Goal: Task Accomplishment & Management: Use online tool/utility

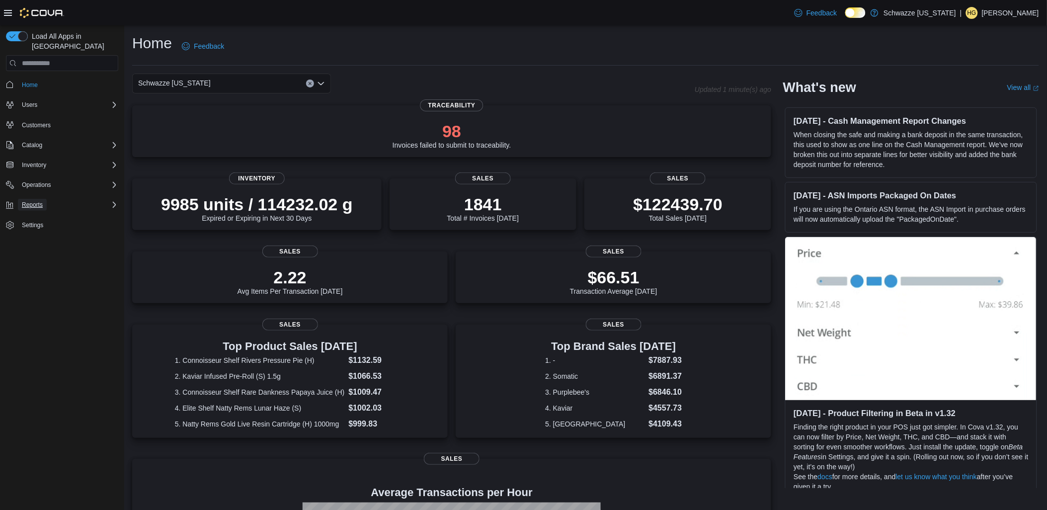
click at [36, 201] on span "Reports" at bounding box center [32, 205] width 21 height 8
click at [28, 270] on span "Reports" at bounding box center [28, 274] width 21 height 8
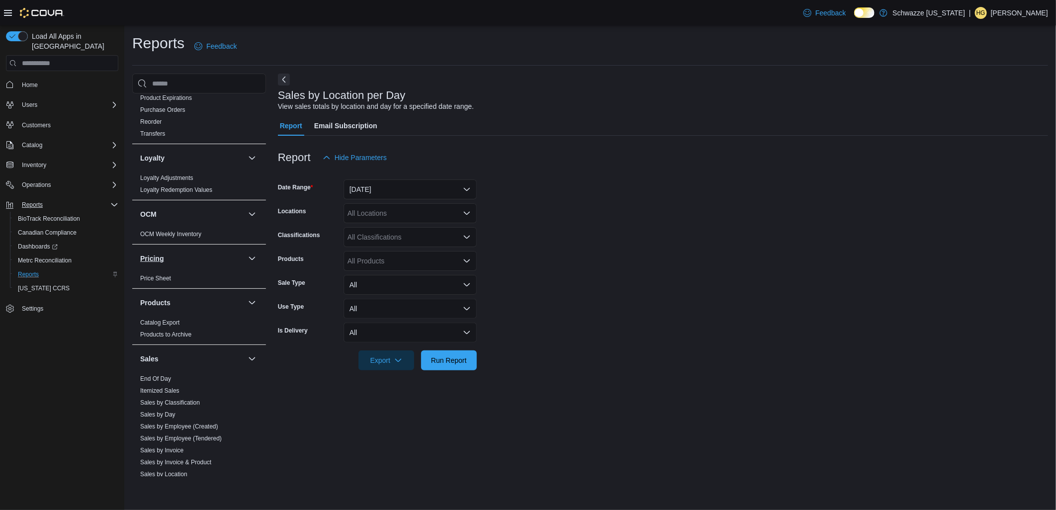
scroll to position [620, 0]
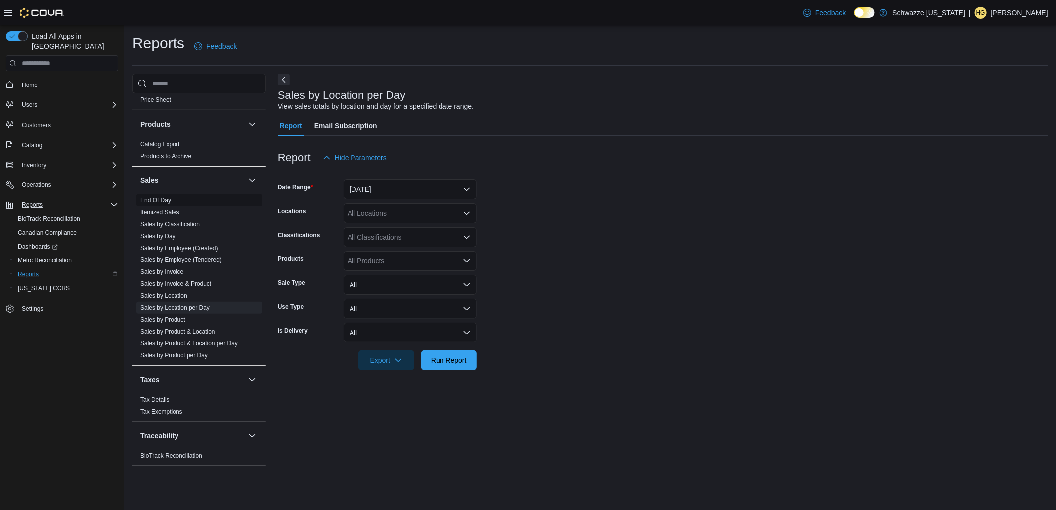
click at [162, 197] on link "End Of Day" at bounding box center [155, 200] width 31 height 7
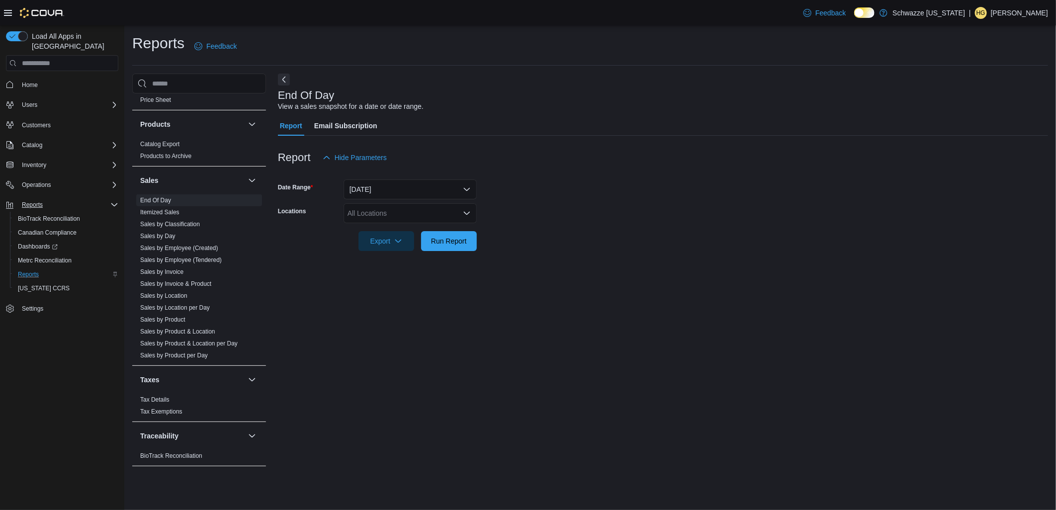
click at [395, 216] on div "All Locations" at bounding box center [409, 213] width 133 height 20
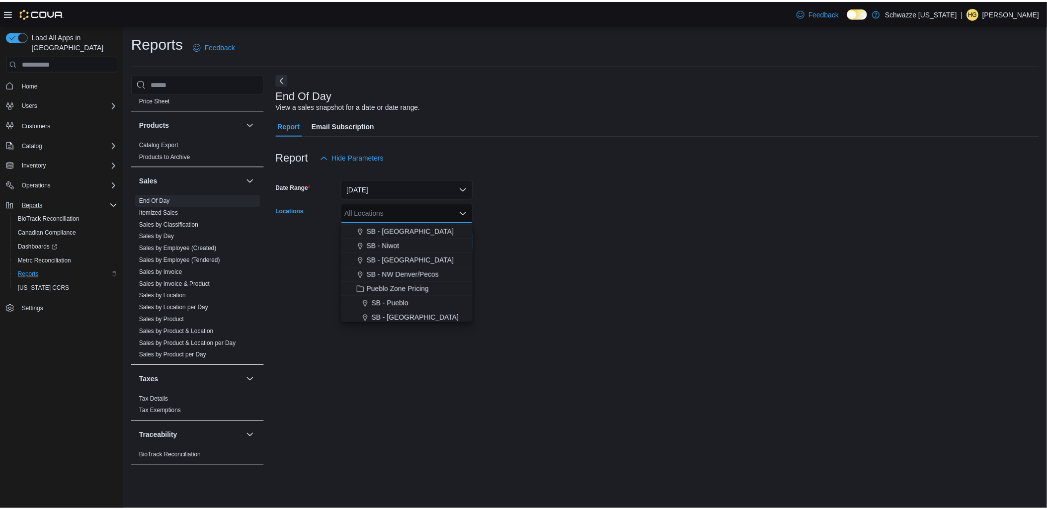
scroll to position [331, 0]
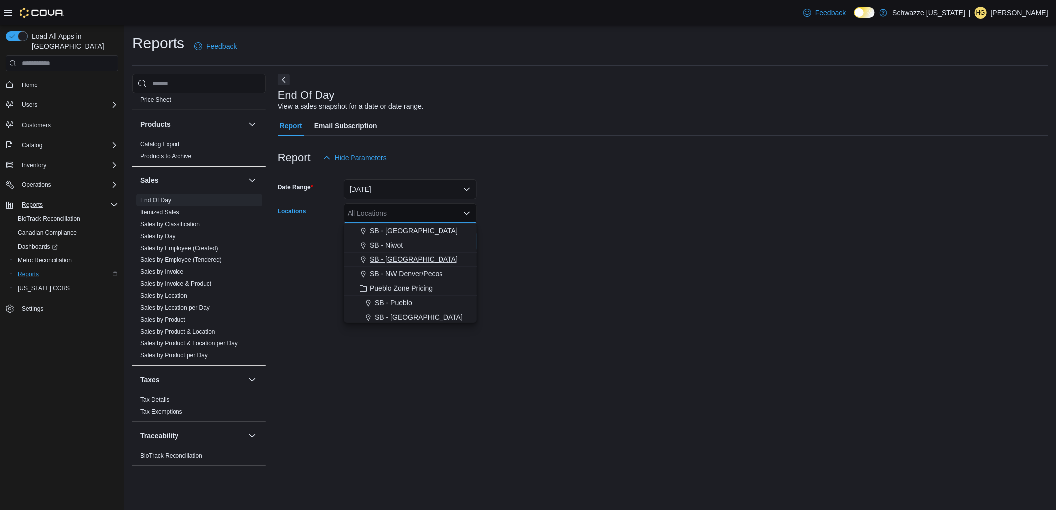
click at [423, 256] on span "SB - [GEOGRAPHIC_DATA]" at bounding box center [414, 260] width 88 height 10
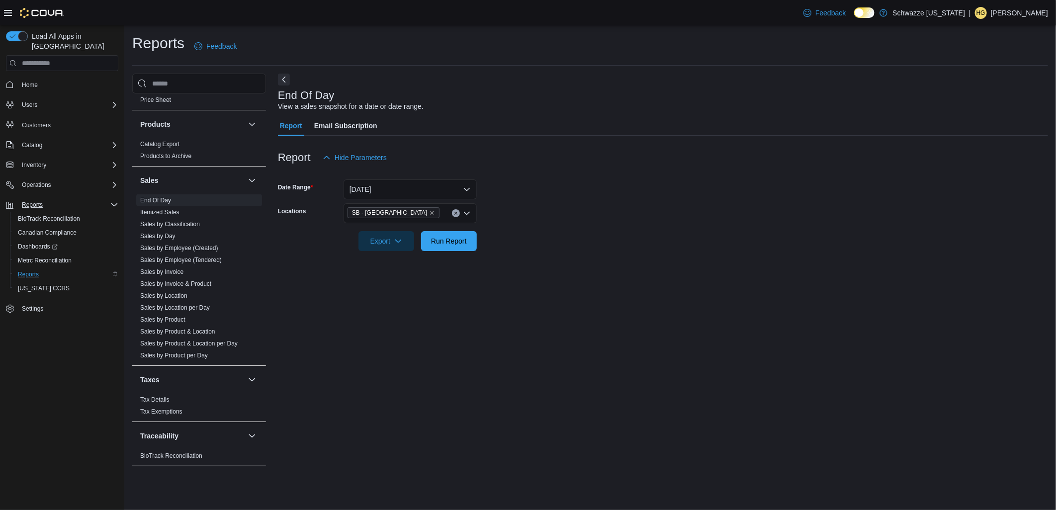
drag, startPoint x: 604, startPoint y: 249, endPoint x: 496, endPoint y: 250, distance: 107.9
click at [603, 249] on form "Date Range [DATE] Locations SB - [GEOGRAPHIC_DATA] Export Run Report" at bounding box center [663, 210] width 770 height 84
click at [471, 246] on button "Run Report" at bounding box center [449, 241] width 56 height 20
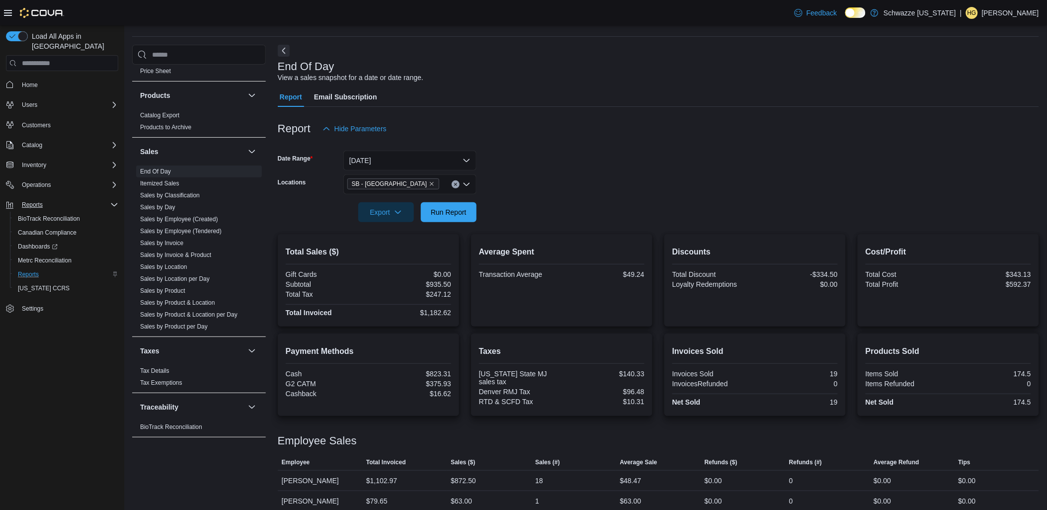
scroll to position [38, 0]
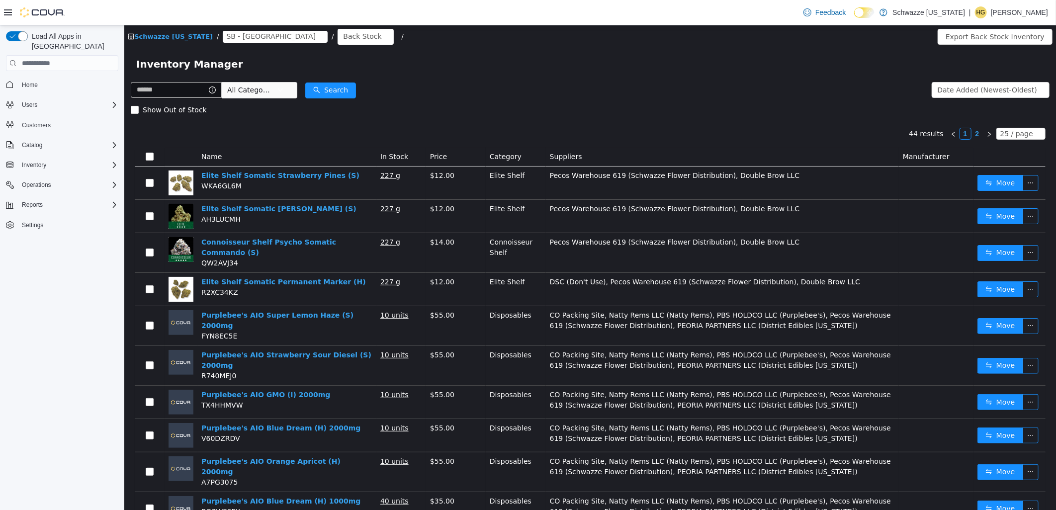
scroll to position [441, 0]
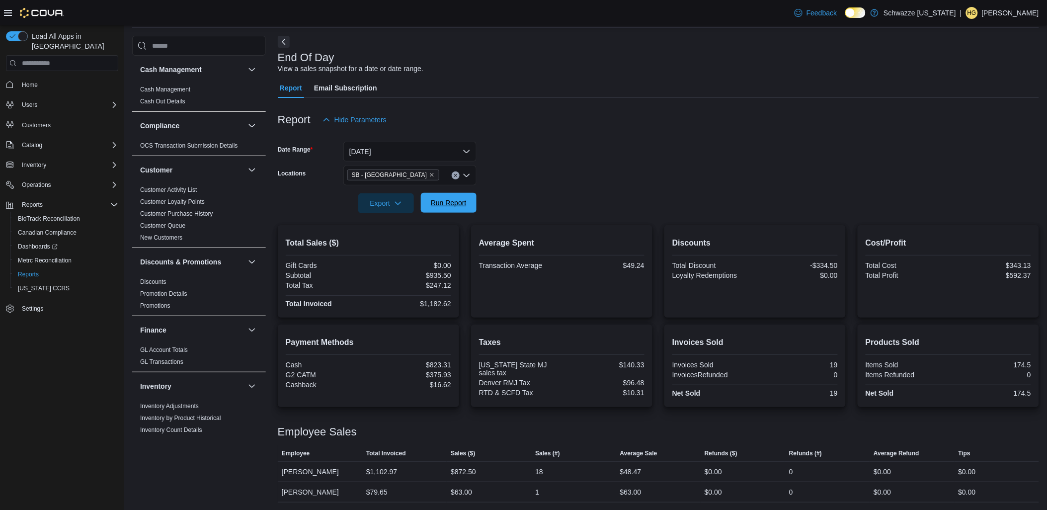
scroll to position [620, 0]
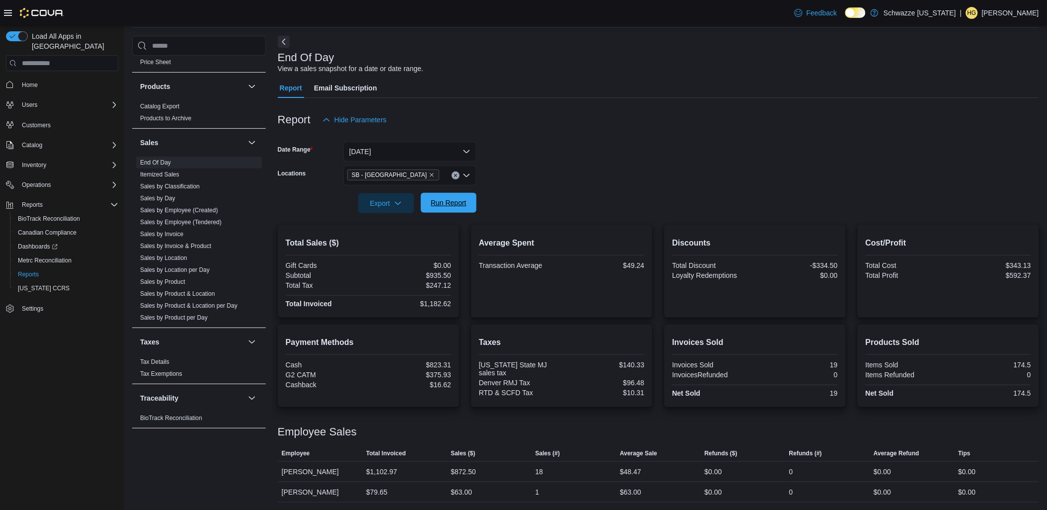
click at [446, 207] on span "Run Report" at bounding box center [449, 203] width 36 height 10
